Goal: Task Accomplishment & Management: Use online tool/utility

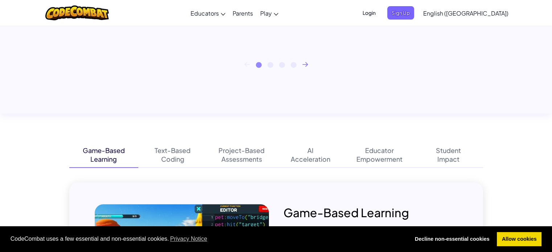
scroll to position [400, 0]
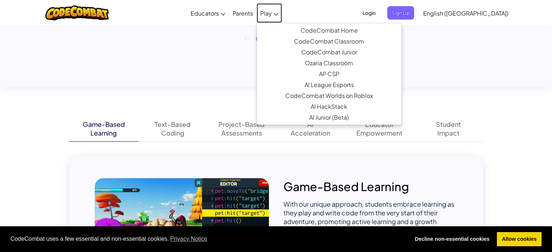
click at [272, 10] on span "Play" at bounding box center [266, 13] width 12 height 8
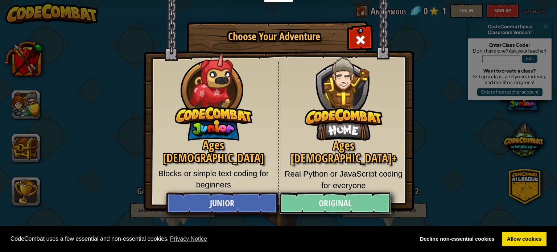
click at [320, 196] on link "Original" at bounding box center [335, 204] width 112 height 22
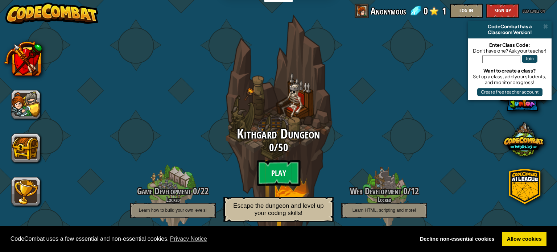
click at [286, 169] on btn "Play" at bounding box center [279, 173] width 44 height 26
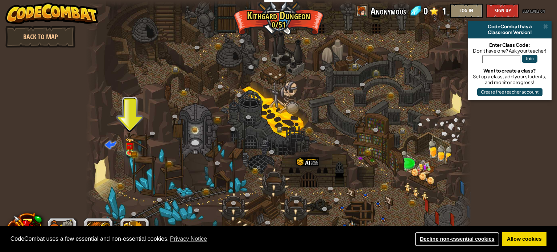
click at [478, 239] on link "Decline non-essential cookies" at bounding box center [457, 239] width 84 height 15
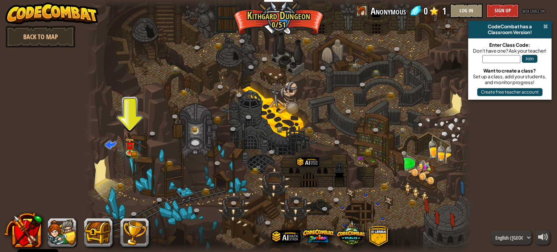
click at [544, 25] on span at bounding box center [545, 27] width 5 height 6
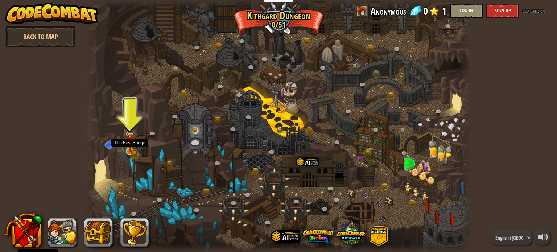
click at [128, 150] on img at bounding box center [129, 142] width 9 height 21
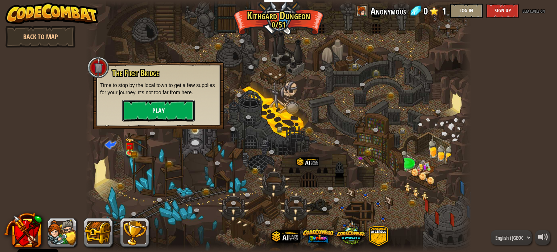
click at [155, 110] on button "Play" at bounding box center [158, 111] width 73 height 22
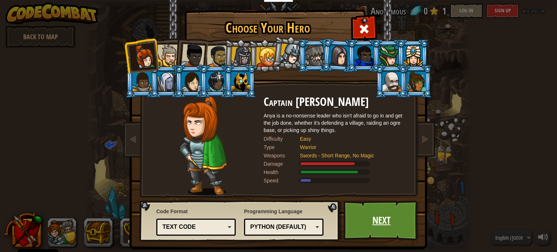
click at [379, 231] on link "Next" at bounding box center [381, 221] width 76 height 40
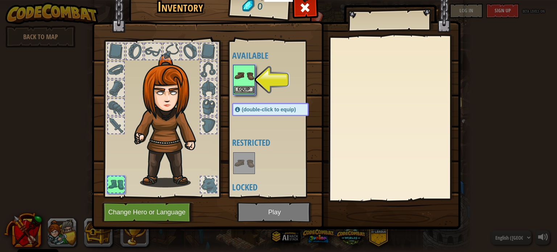
click at [245, 83] on img at bounding box center [244, 76] width 20 height 20
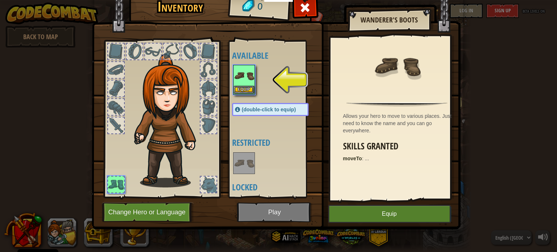
click at [244, 84] on img at bounding box center [244, 76] width 20 height 20
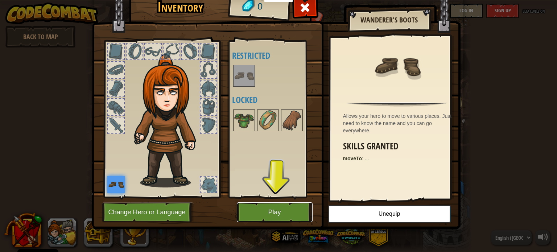
click at [277, 214] on button "Play" at bounding box center [275, 212] width 76 height 20
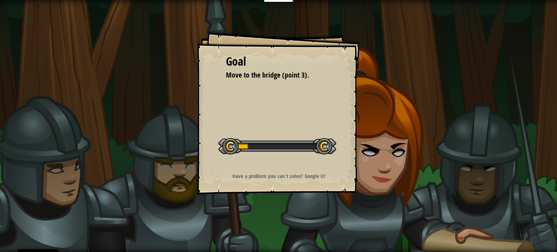
click at [246, 145] on div at bounding box center [277, 146] width 118 height 16
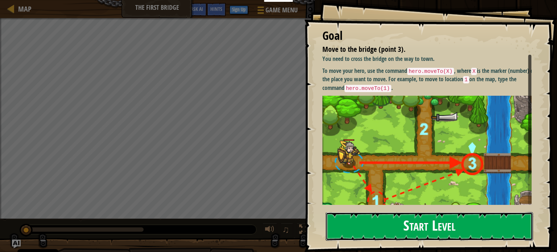
click at [390, 229] on button "Start Level" at bounding box center [429, 226] width 207 height 29
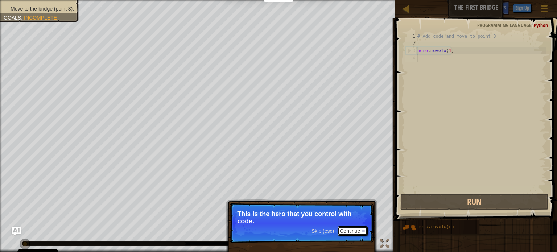
click at [349, 228] on button "Continue" at bounding box center [353, 230] width 30 height 9
click at [345, 228] on button "Continue" at bounding box center [353, 231] width 30 height 9
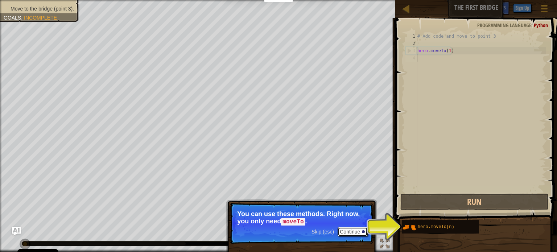
click at [349, 230] on button "Continue" at bounding box center [353, 231] width 30 height 9
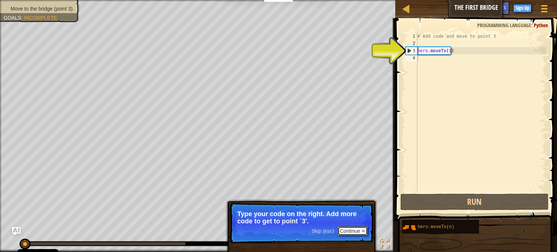
click at [348, 229] on button "Continue" at bounding box center [353, 230] width 30 height 9
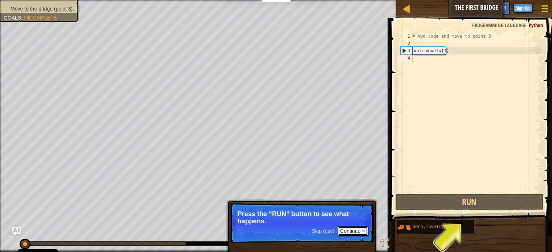
click at [355, 228] on button "Continue" at bounding box center [353, 230] width 30 height 9
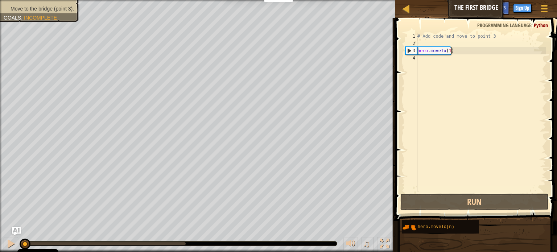
click at [454, 51] on div "# Add code and move to point 3 hero . moveTo ( 1 )" at bounding box center [481, 120] width 130 height 174
type textarea "hero.moveTo(1)"
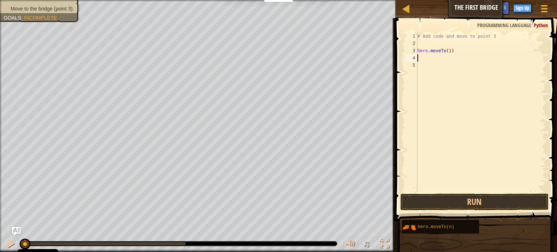
type textarea "hero.moveTo(1)"
click at [466, 208] on button "Run" at bounding box center [474, 202] width 148 height 17
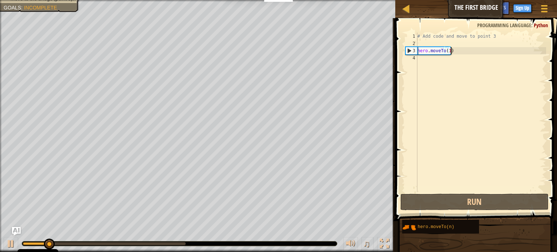
click at [463, 51] on div "# Add code and move to point 3 hero . moveTo ( 1 )" at bounding box center [481, 120] width 130 height 174
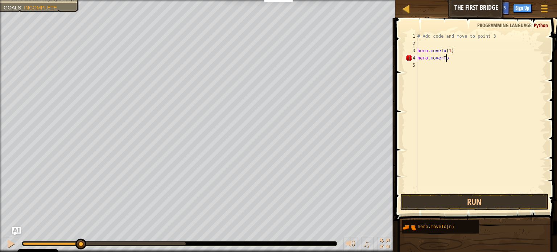
scroll to position [3, 2]
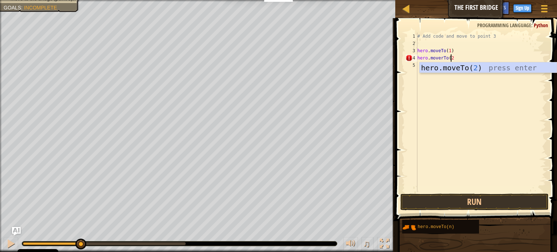
type textarea "hero.moverTo(2)"
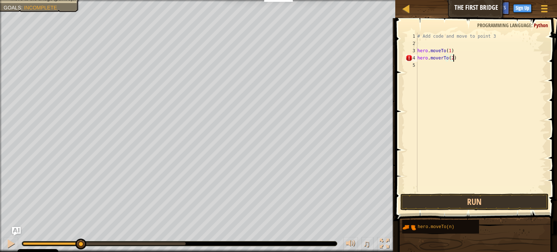
scroll to position [3, 0]
click at [455, 209] on button "Run" at bounding box center [474, 202] width 148 height 17
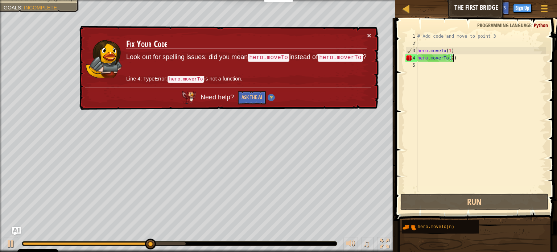
click at [441, 58] on div "# Add code and move to point 3 hero . moveTo ( 1 ) hero . moverTo ( 2 )" at bounding box center [481, 120] width 130 height 174
type textarea "hero.moveTo(2)"
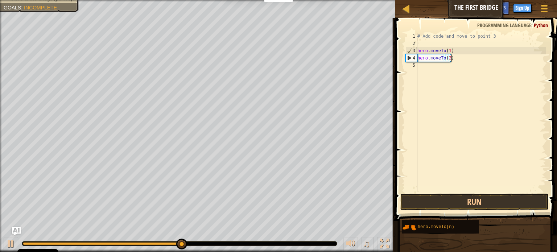
click at [455, 58] on div "# Add code and move to point 3 hero . moveTo ( 1 ) hero . moveTo ( 2 )" at bounding box center [481, 120] width 130 height 174
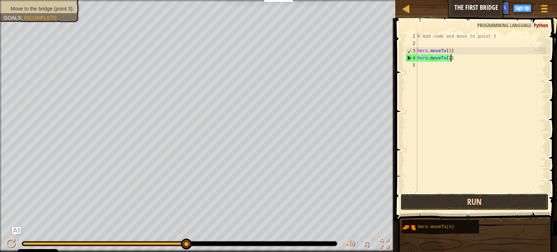
click at [452, 201] on button "Run" at bounding box center [474, 202] width 148 height 17
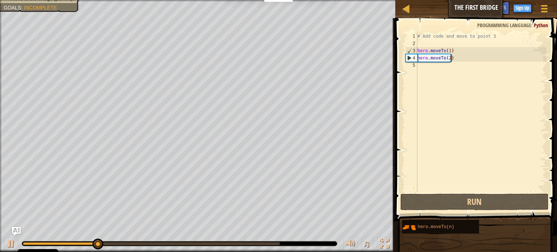
click at [424, 66] on div "# Add code and move to point 3 hero . moveTo ( 1 ) hero . moveTo ( 2 )" at bounding box center [481, 120] width 130 height 174
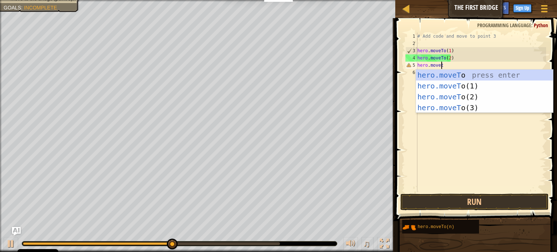
scroll to position [3, 1]
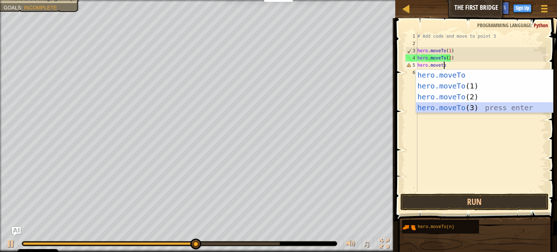
click at [443, 108] on div "hero.moveTo press enter hero.moveTo (1) press enter hero.moveTo (2) press enter…" at bounding box center [484, 102] width 137 height 65
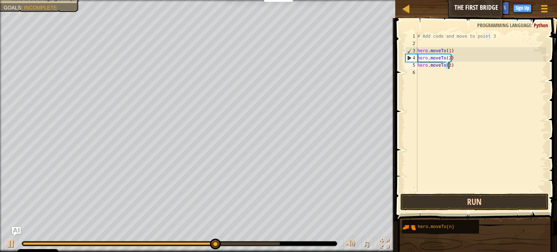
type textarea "hero.moveTo(3)"
click at [454, 201] on button "Run" at bounding box center [474, 202] width 148 height 17
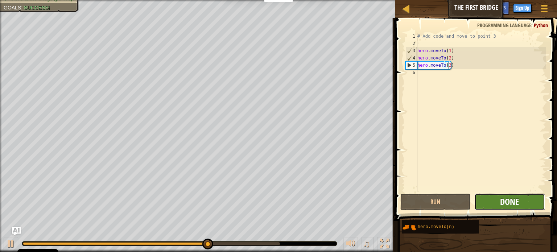
click at [506, 198] on span "Done" at bounding box center [509, 202] width 19 height 12
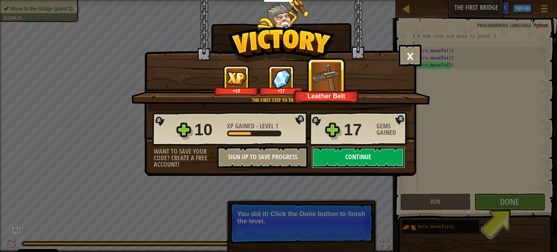
click at [328, 161] on button "Continue" at bounding box center [359, 158] width 94 height 22
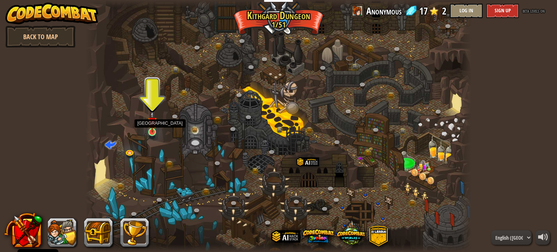
click at [157, 124] on img at bounding box center [152, 122] width 9 height 22
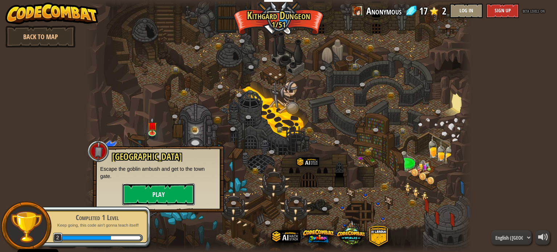
click at [152, 198] on button "Play" at bounding box center [158, 194] width 73 height 22
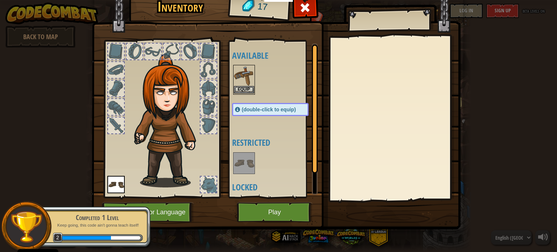
click at [246, 84] on img at bounding box center [244, 76] width 20 height 20
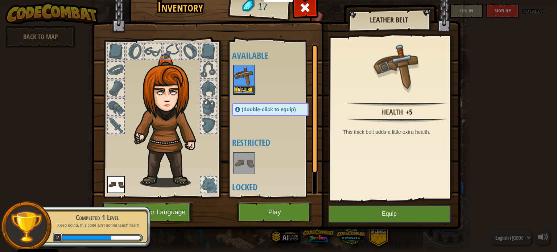
click at [246, 84] on img at bounding box center [244, 76] width 20 height 20
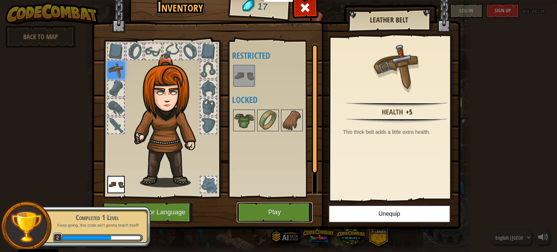
click at [294, 210] on button "Play" at bounding box center [275, 212] width 76 height 20
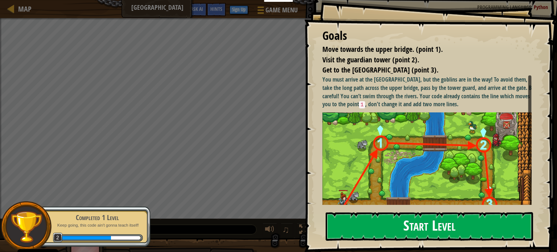
click at [386, 232] on button "Start Level" at bounding box center [429, 226] width 207 height 29
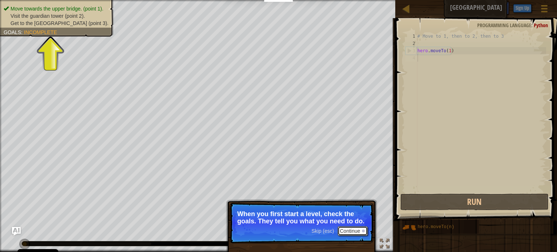
click at [360, 234] on button "Continue" at bounding box center [353, 230] width 30 height 9
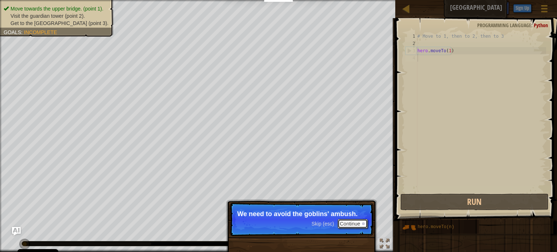
click at [356, 226] on button "Continue" at bounding box center [353, 223] width 30 height 9
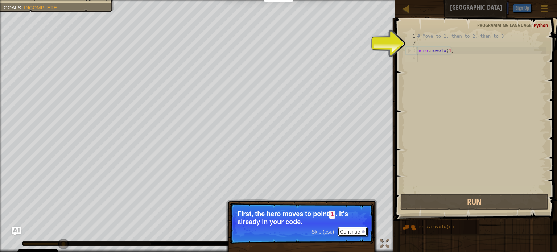
click at [355, 229] on button "Continue" at bounding box center [353, 231] width 30 height 9
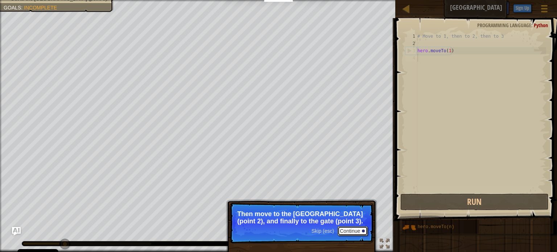
click at [355, 235] on button "Continue" at bounding box center [353, 230] width 30 height 9
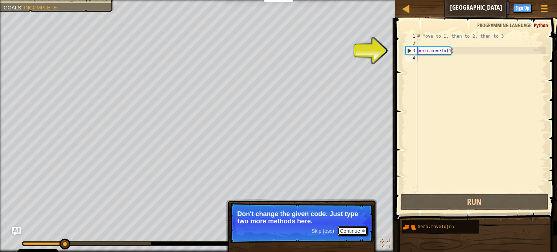
click at [350, 231] on button "Continue" at bounding box center [353, 230] width 30 height 9
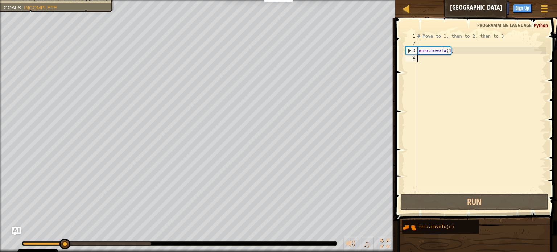
click at [463, 55] on div "# Move to 1, then to 2, then to 3 hero . moveTo ( 1 )" at bounding box center [481, 120] width 130 height 174
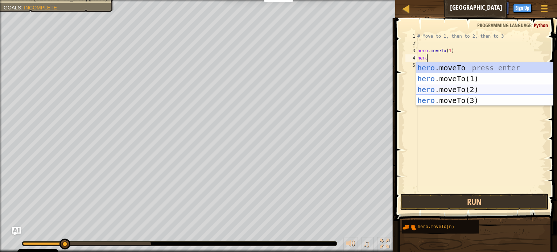
click at [453, 90] on div "hero .moveTo press enter hero .moveTo(1) press enter hero .moveTo(2) press ente…" at bounding box center [484, 94] width 137 height 65
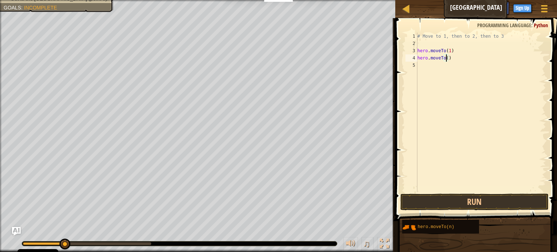
scroll to position [3, 2]
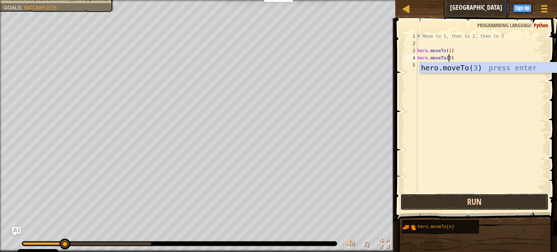
click at [457, 204] on button "Run" at bounding box center [474, 202] width 148 height 17
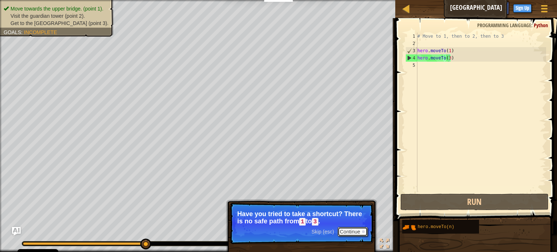
click at [352, 227] on button "Continue" at bounding box center [353, 231] width 30 height 9
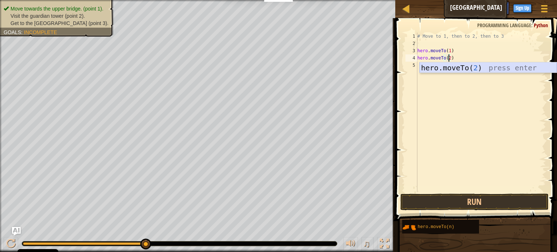
click at [458, 71] on div "hero.moveTo( 2 ) press enter" at bounding box center [488, 78] width 137 height 33
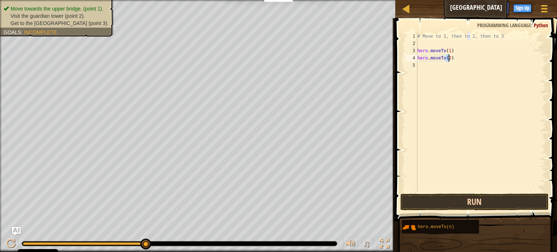
type textarea "hero.moveTo(2)"
click at [449, 200] on button "Run" at bounding box center [474, 202] width 148 height 17
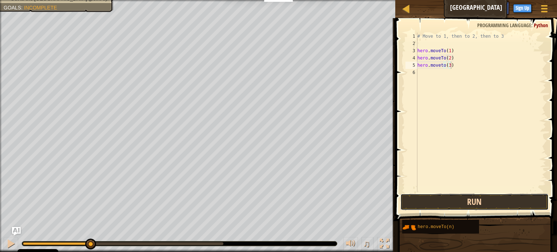
drag, startPoint x: 449, startPoint y: 200, endPoint x: 460, endPoint y: 203, distance: 11.4
click at [460, 203] on button "Run" at bounding box center [474, 202] width 148 height 17
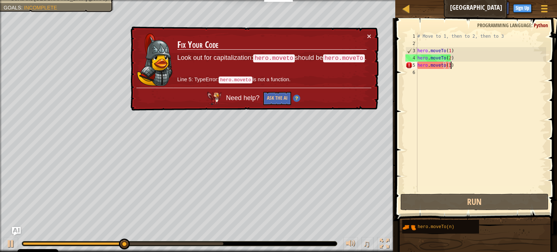
click at [440, 64] on div "# Move to 1, then to 2, then to 3 hero . moveTo ( 1 ) hero . moveTo ( 2 ) hero …" at bounding box center [481, 120] width 130 height 174
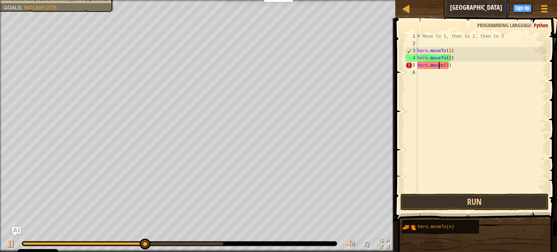
scroll to position [3, 2]
click at [454, 68] on div "# Move to 1, then to 2, then to 3 hero . moveTo ( 1 ) hero . moveTo ( 2 ) hero …" at bounding box center [481, 120] width 130 height 174
type textarea "hero.moveTo(3)"
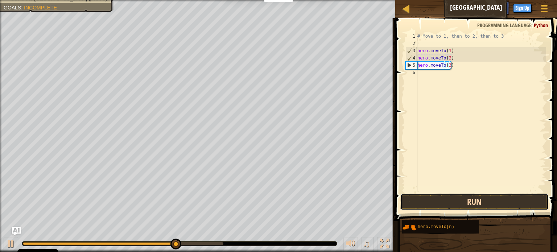
click at [473, 198] on button "Run" at bounding box center [474, 202] width 148 height 17
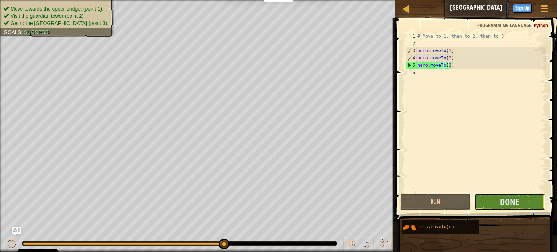
click at [490, 198] on button "Done" at bounding box center [509, 202] width 71 height 17
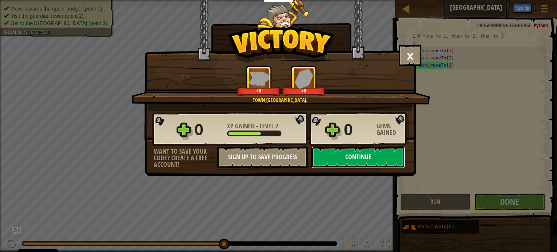
click at [356, 159] on button "Continue" at bounding box center [359, 158] width 94 height 22
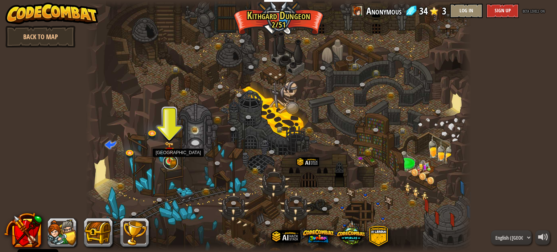
click at [168, 163] on link at bounding box center [170, 162] width 15 height 15
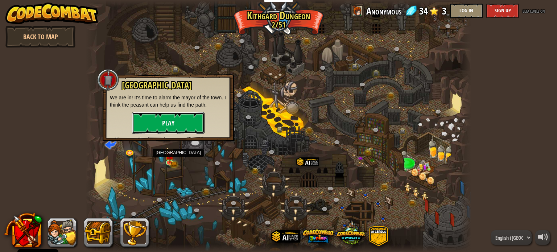
click at [165, 119] on button "Play" at bounding box center [168, 123] width 73 height 22
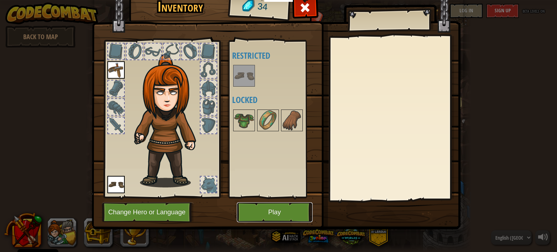
click at [275, 213] on button "Play" at bounding box center [275, 212] width 76 height 20
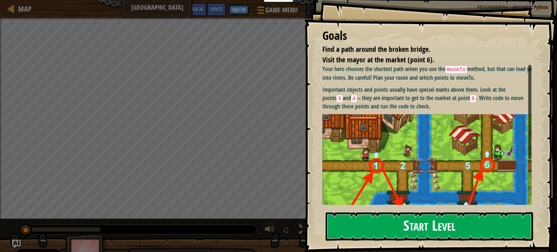
click at [344, 227] on button "Start Level" at bounding box center [429, 226] width 207 height 29
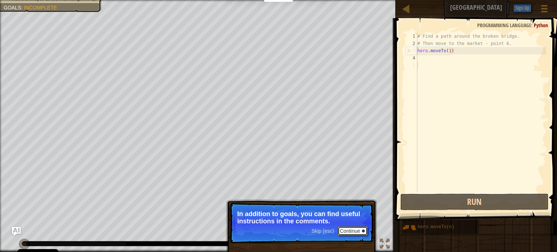
click at [344, 230] on button "Continue" at bounding box center [353, 230] width 30 height 9
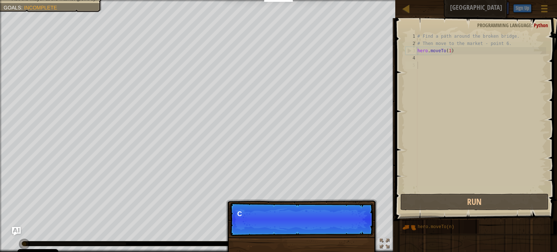
scroll to position [3, 0]
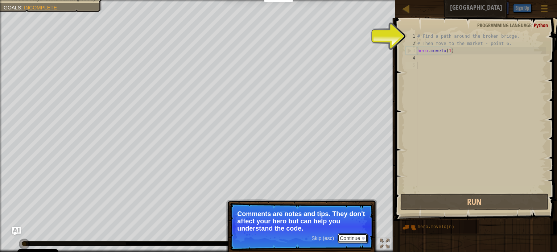
click at [345, 236] on button "Continue" at bounding box center [353, 238] width 30 height 9
